Goal: Task Accomplishment & Management: Use online tool/utility

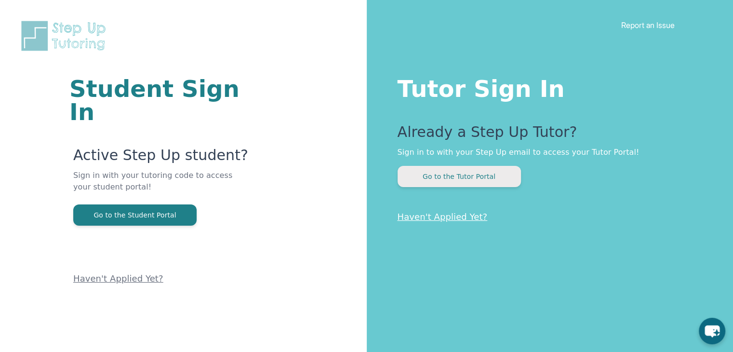
click at [461, 171] on button "Go to the Tutor Portal" at bounding box center [459, 176] width 123 height 21
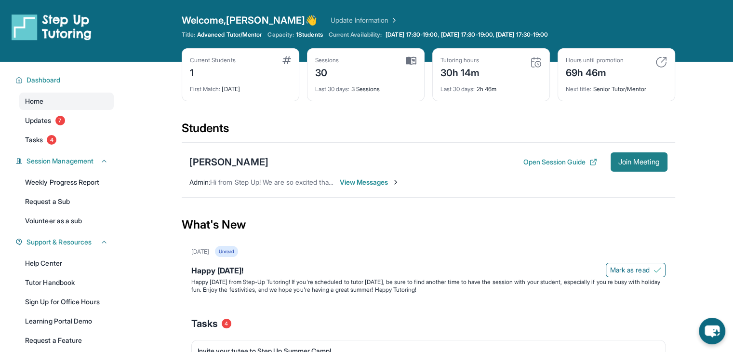
click at [644, 170] on button "Join Meeting" at bounding box center [639, 161] width 57 height 19
